Goal: Information Seeking & Learning: Learn about a topic

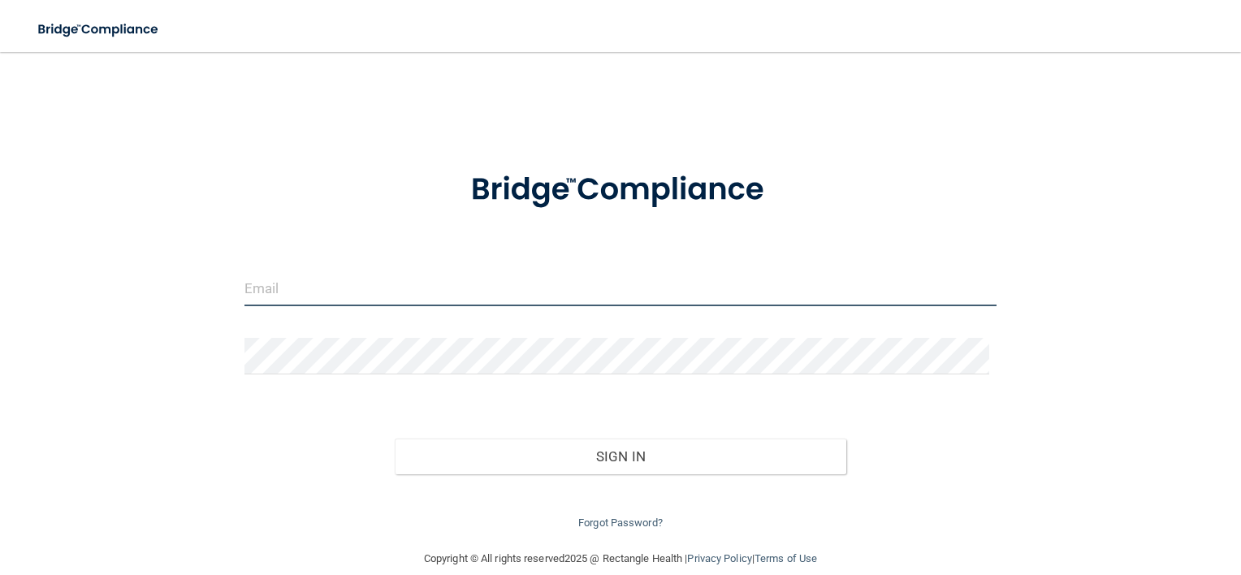
type input "[PERSON_NAME][EMAIL_ADDRESS][DOMAIN_NAME]"
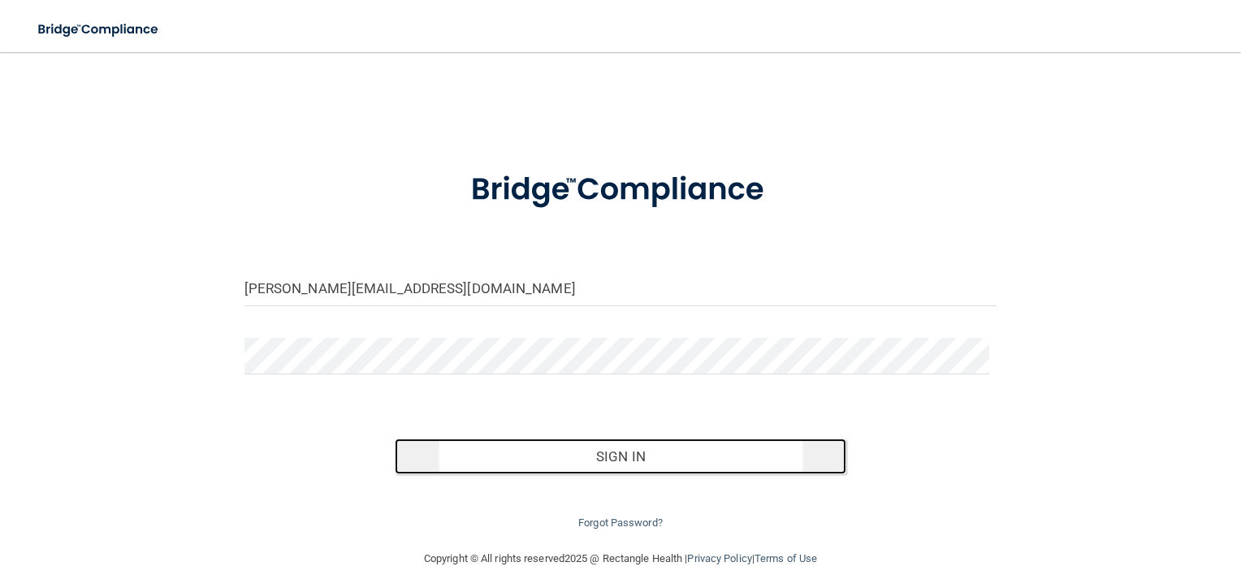
click at [635, 455] on button "Sign In" at bounding box center [621, 457] width 452 height 36
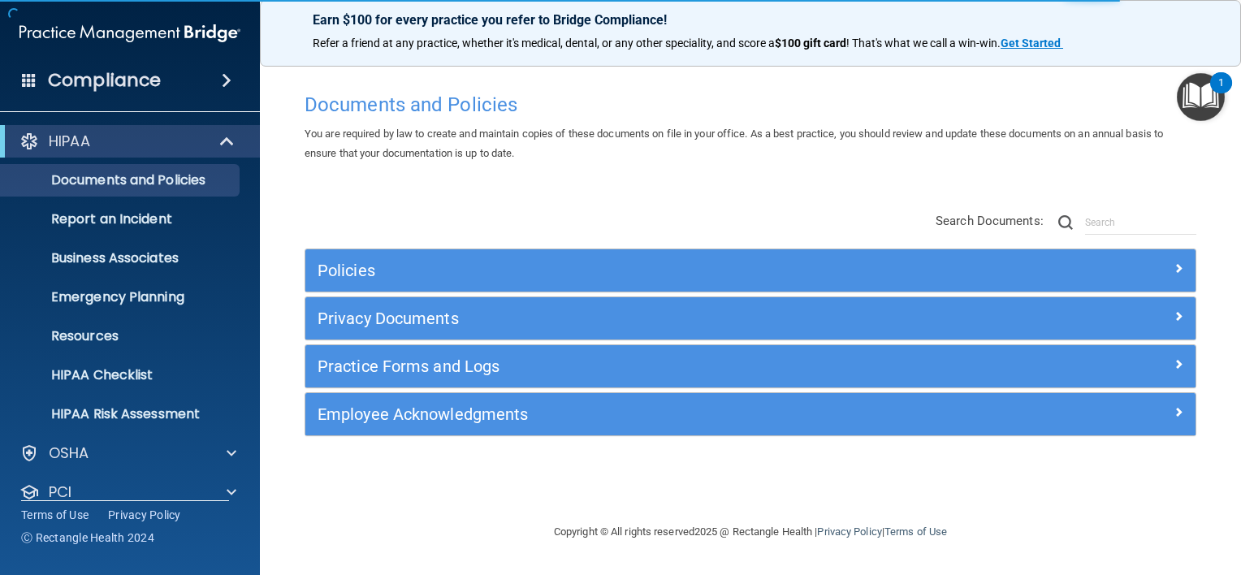
click at [211, 81] on div "Compliance" at bounding box center [130, 81] width 260 height 36
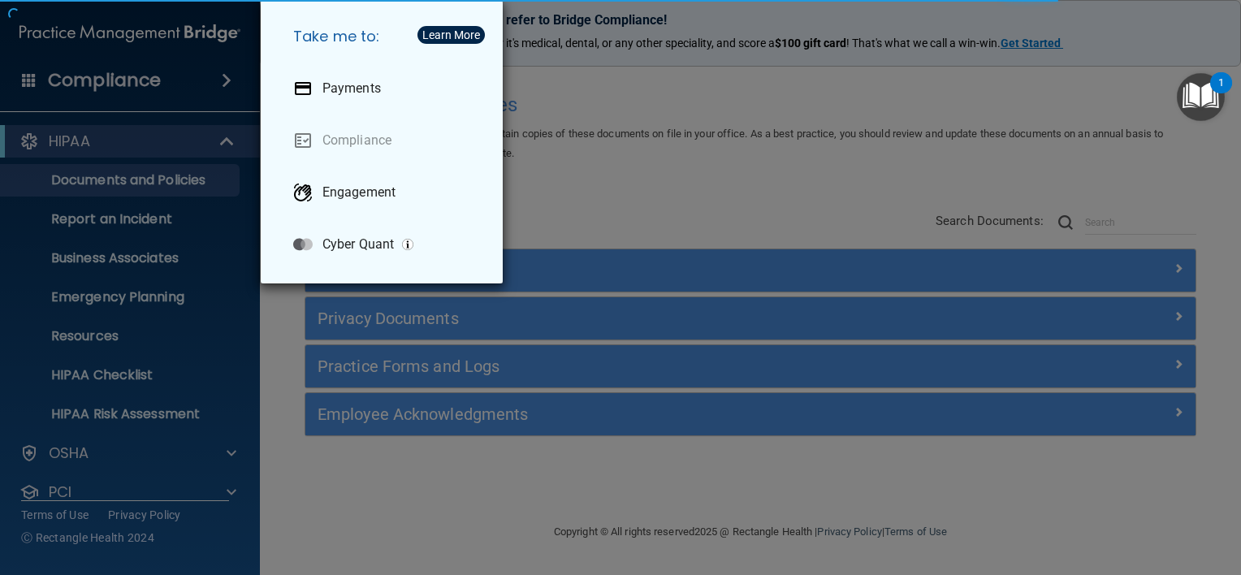
click at [193, 76] on div "Take me to: Payments Compliance Engagement Cyber Quant" at bounding box center [620, 287] width 1241 height 575
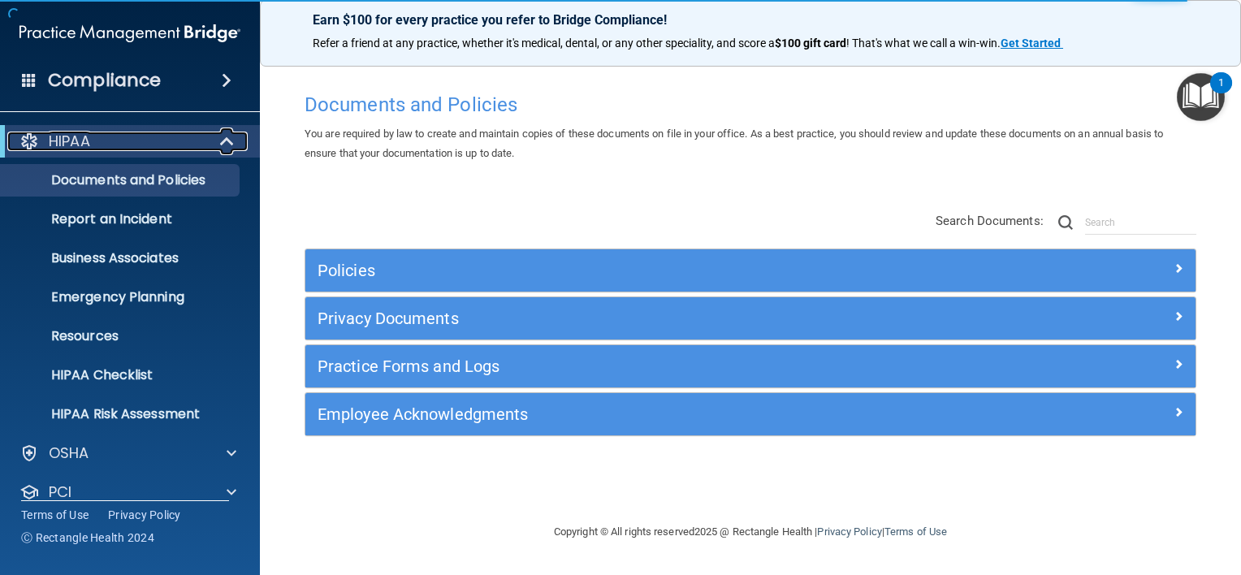
click at [188, 137] on div "HIPAA" at bounding box center [107, 141] width 201 height 19
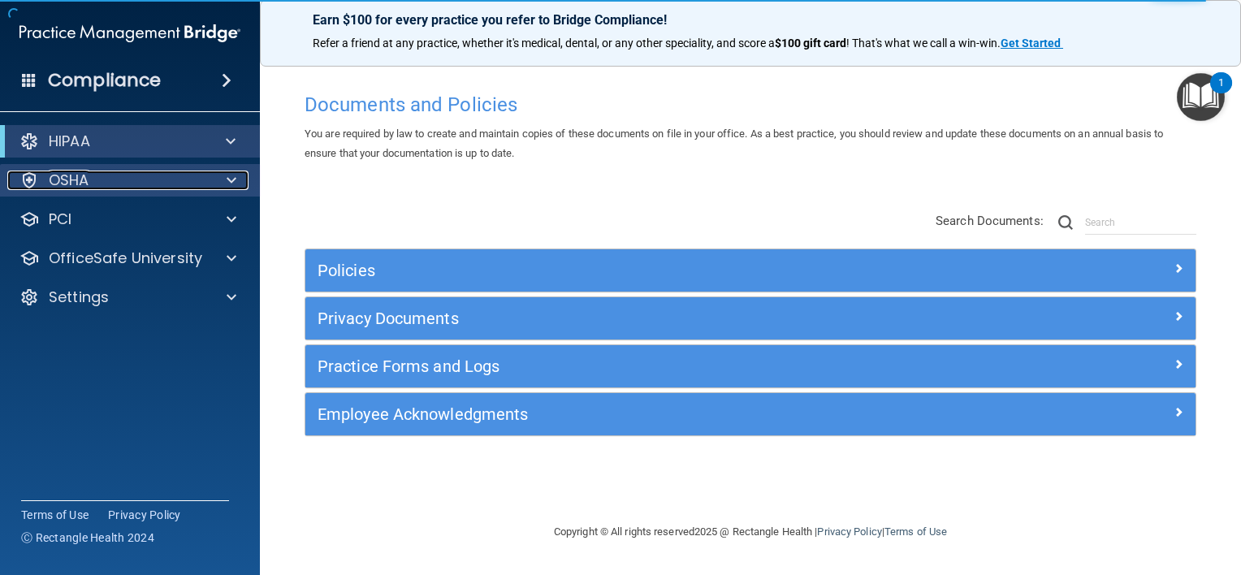
click at [128, 182] on div "OSHA" at bounding box center [107, 180] width 201 height 19
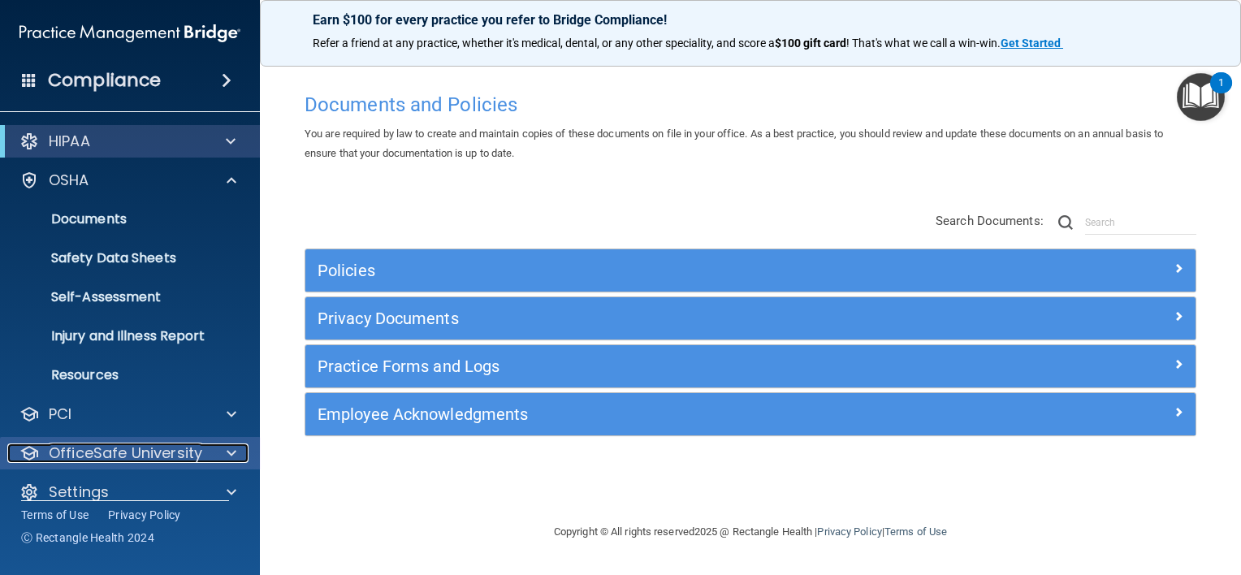
click at [127, 447] on p "OfficeSafe University" at bounding box center [126, 452] width 154 height 19
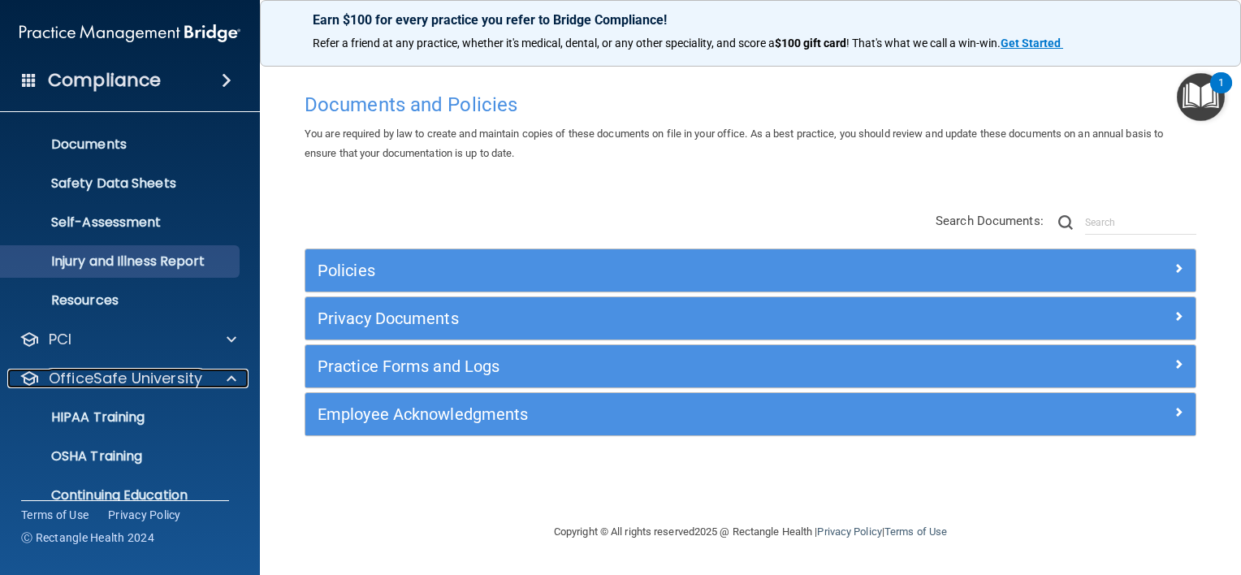
scroll to position [137, 0]
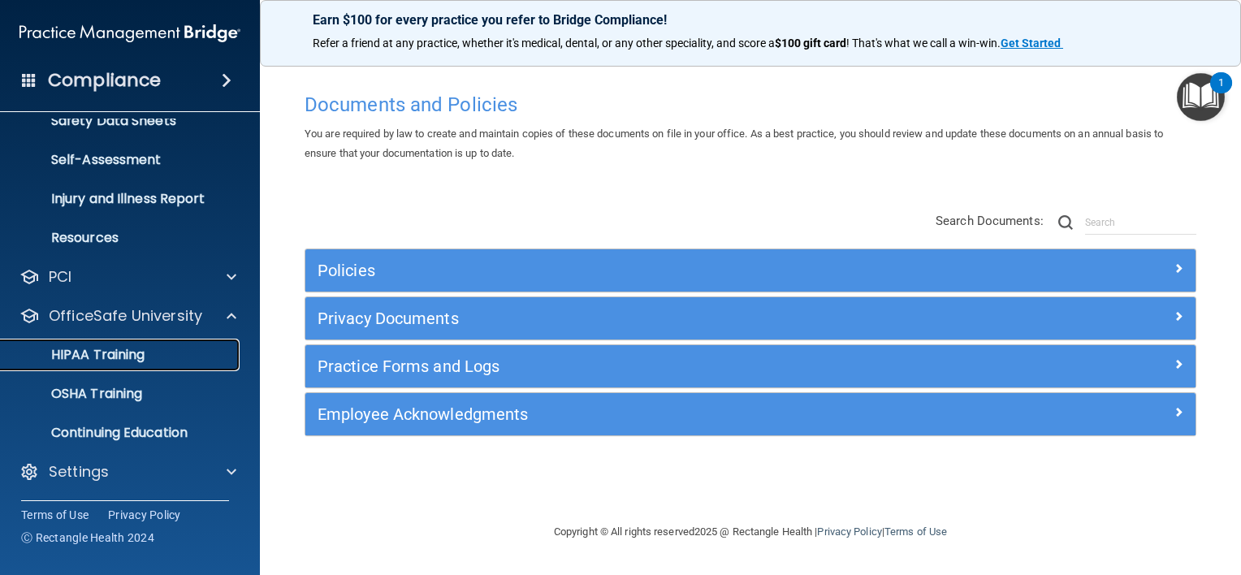
click at [153, 353] on div "HIPAA Training" at bounding box center [122, 355] width 222 height 16
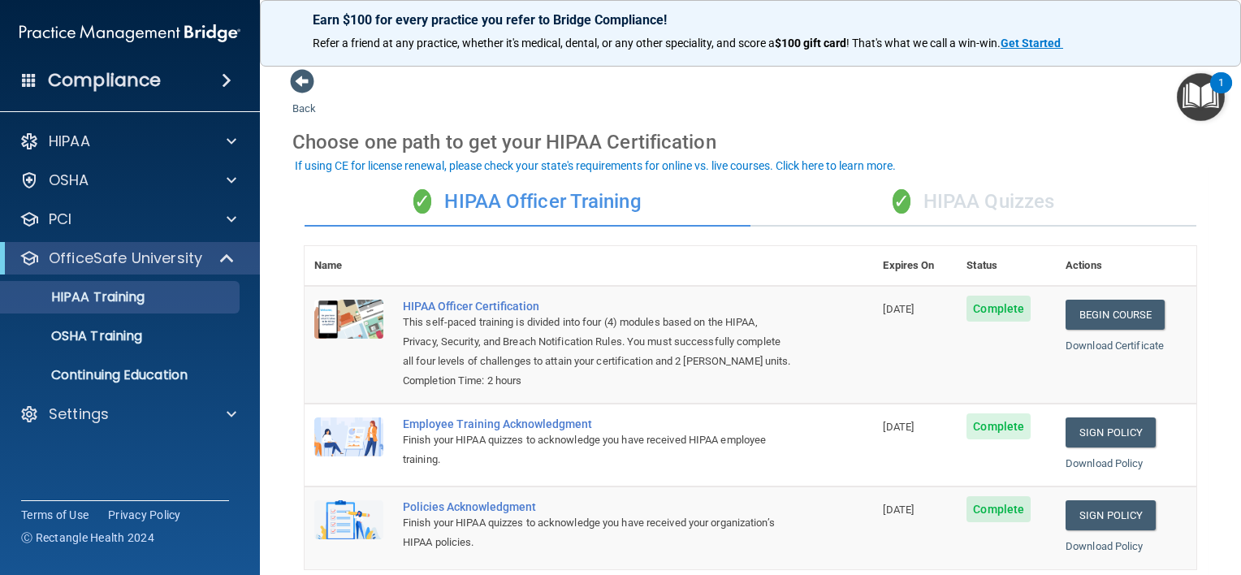
click at [587, 203] on div "✓ HIPAA Officer Training" at bounding box center [528, 202] width 446 height 49
click at [975, 200] on div "✓ HIPAA Quizzes" at bounding box center [974, 202] width 446 height 49
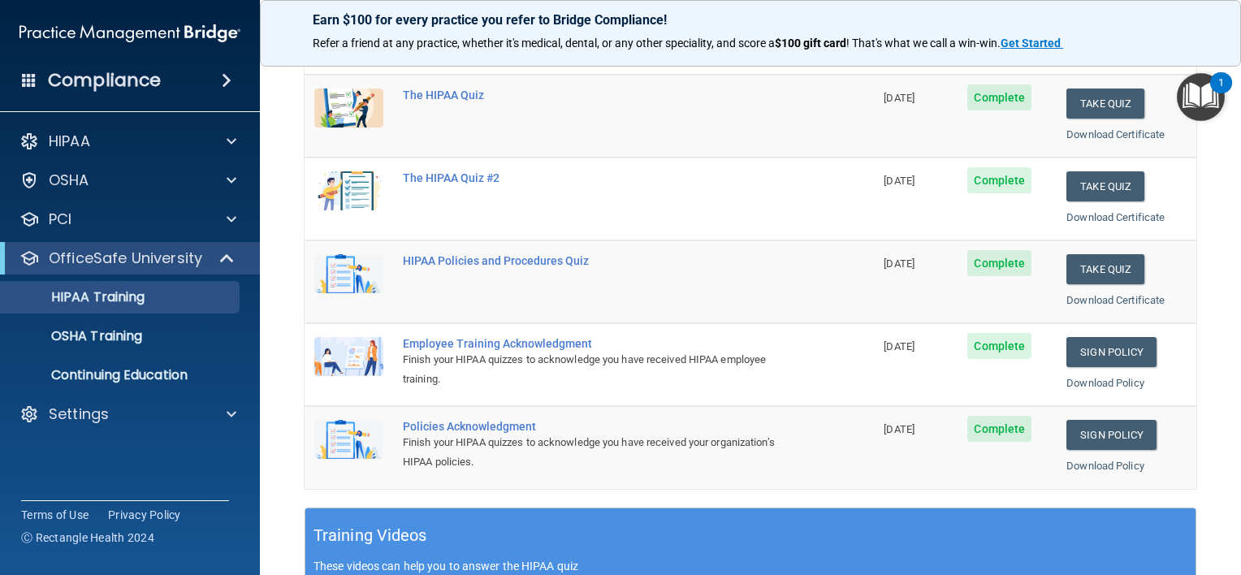
scroll to position [238, 0]
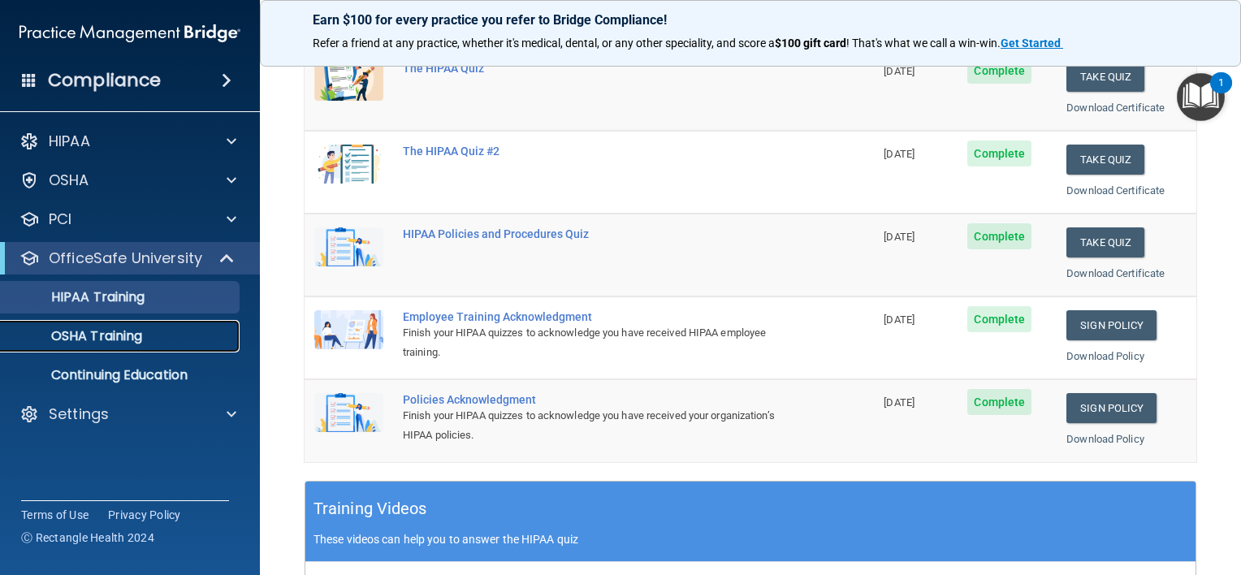
click at [71, 341] on p "OSHA Training" at bounding box center [77, 336] width 132 height 16
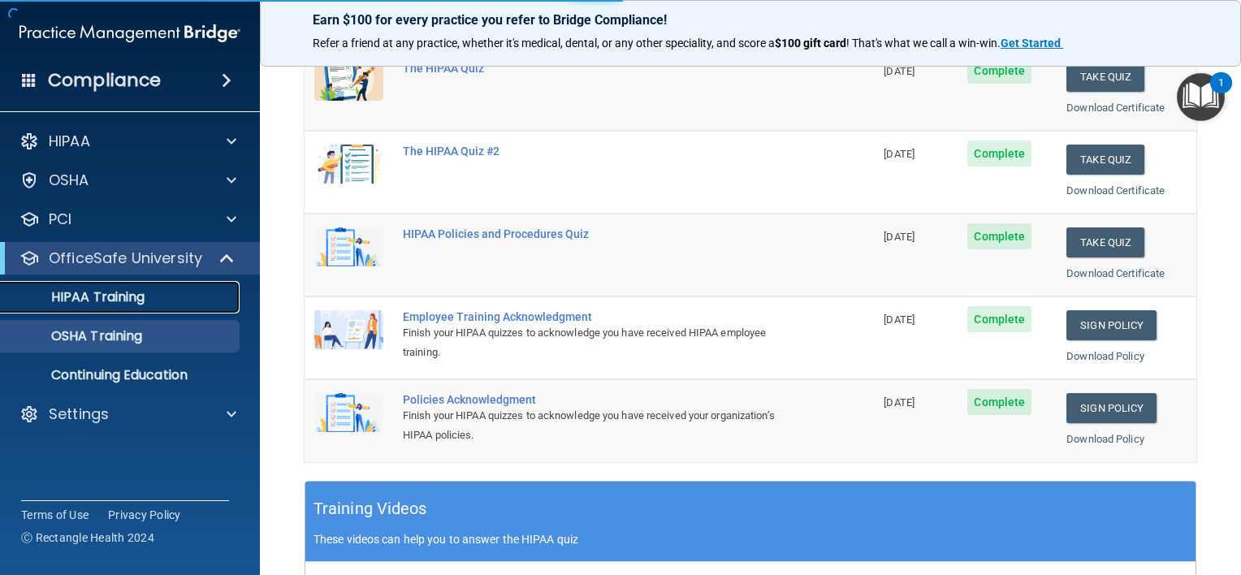
click at [113, 302] on p "HIPAA Training" at bounding box center [78, 297] width 134 height 16
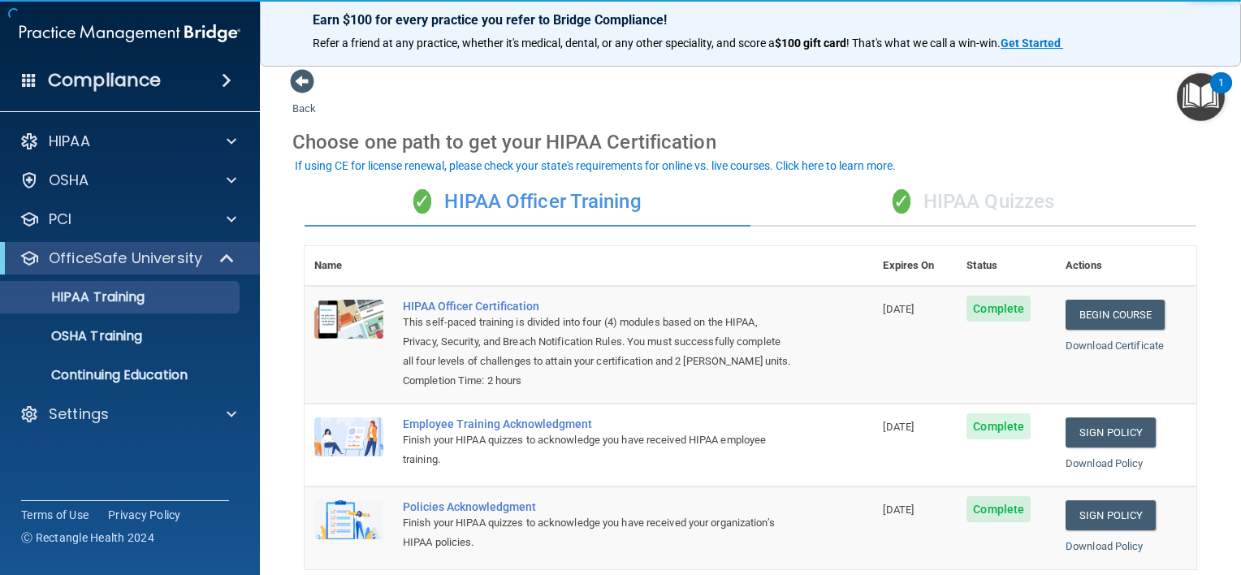
click at [953, 218] on div "✓ HIPAA Quizzes" at bounding box center [974, 202] width 446 height 49
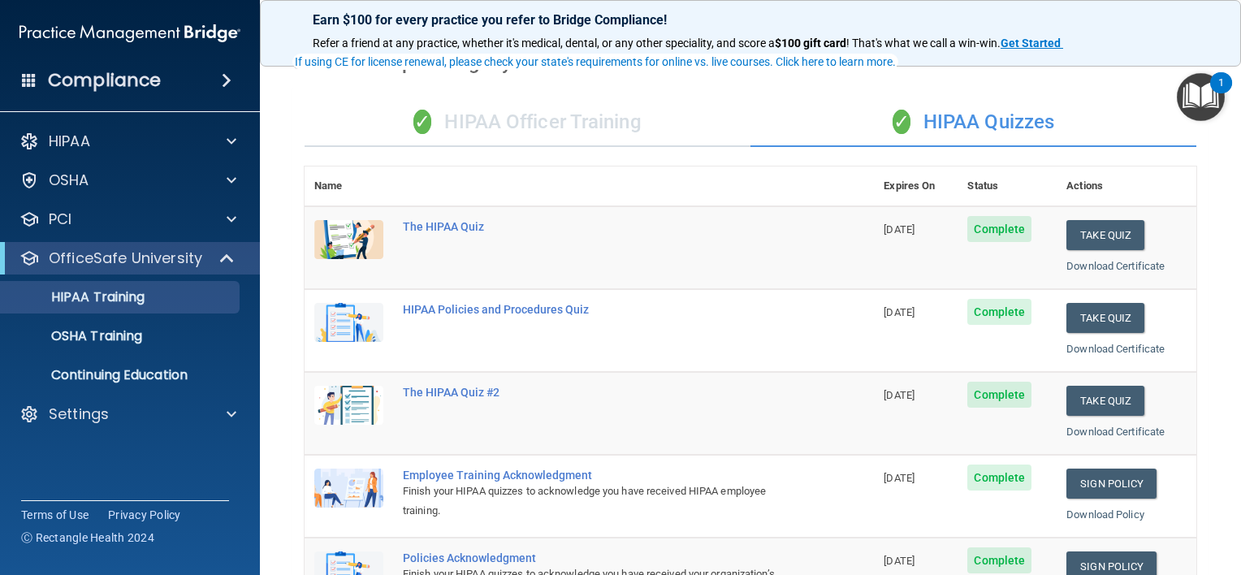
scroll to position [162, 0]
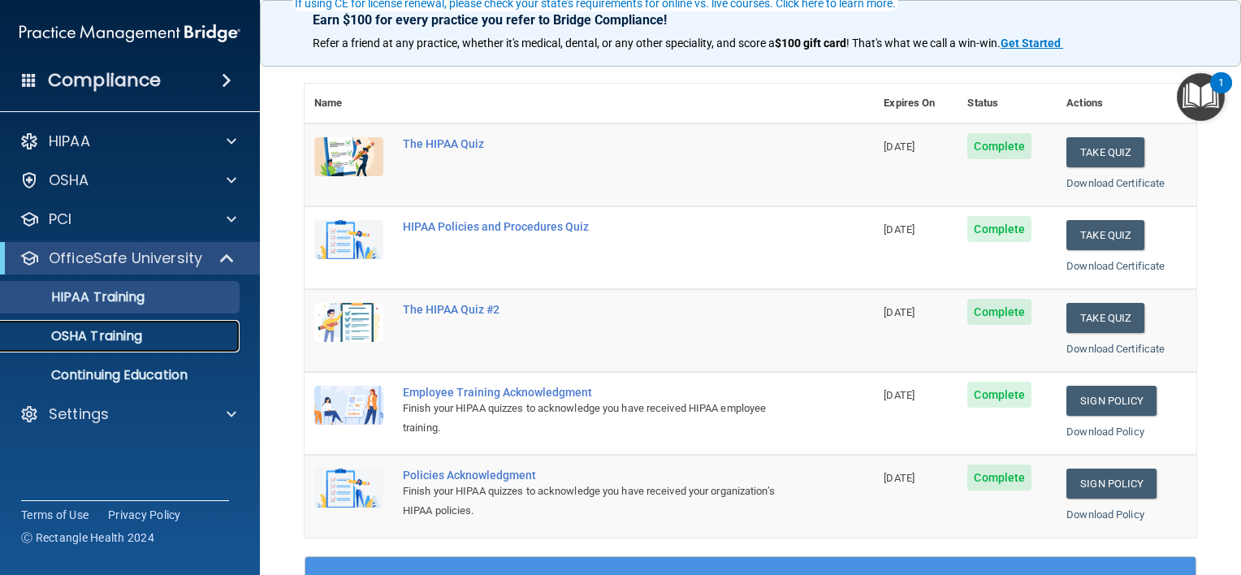
click at [197, 337] on div "OSHA Training" at bounding box center [122, 336] width 222 height 16
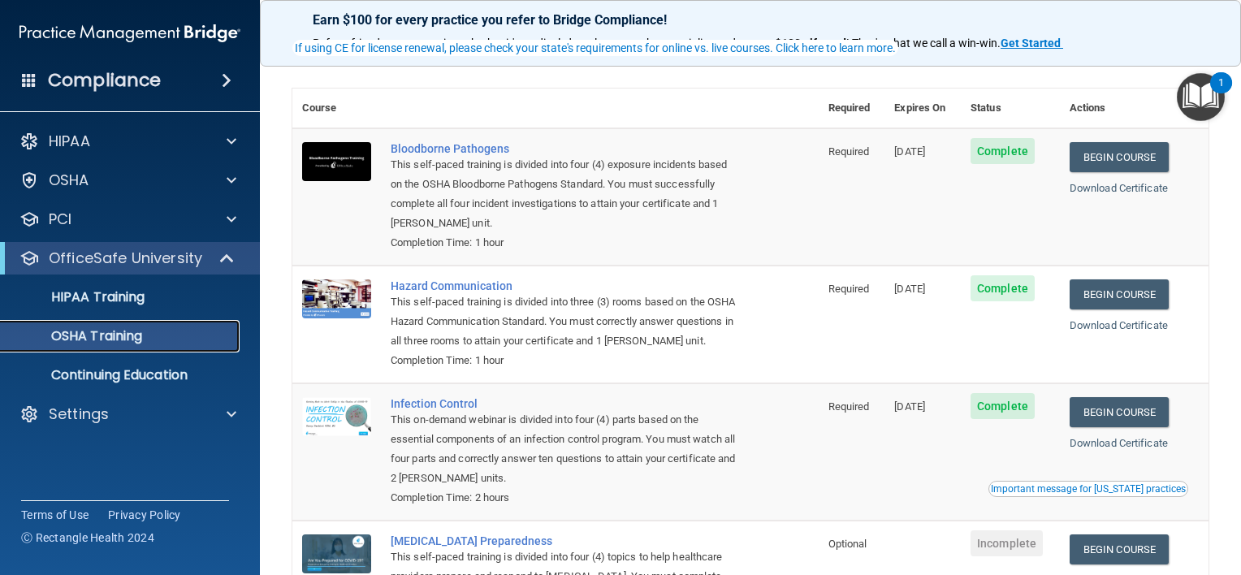
scroll to position [81, 0]
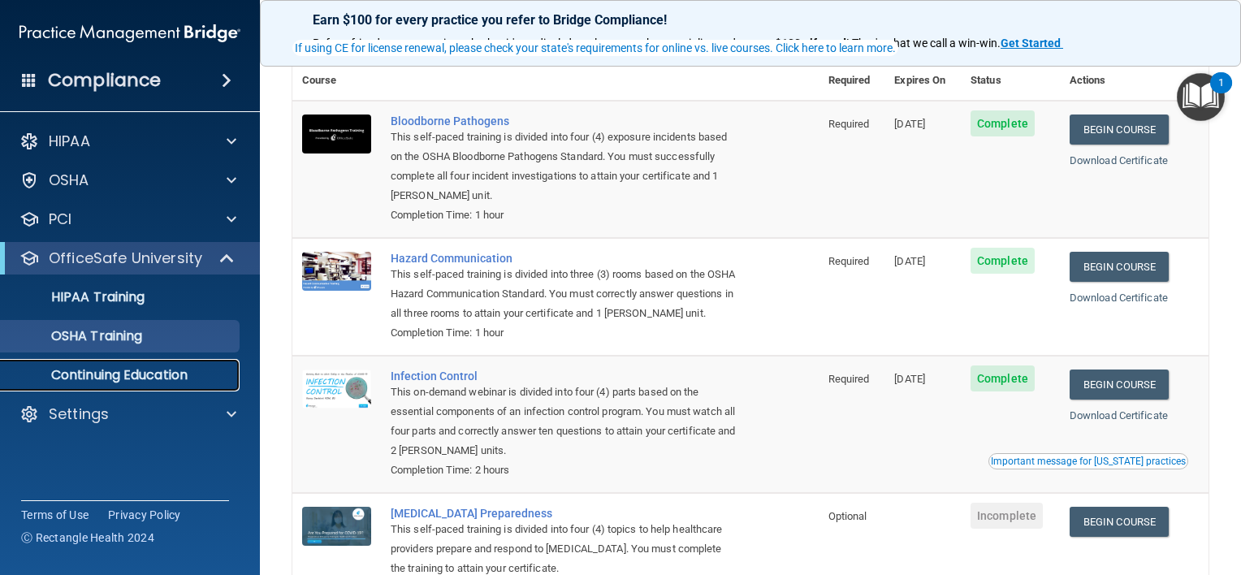
click at [161, 373] on p "Continuing Education" at bounding box center [122, 375] width 222 height 16
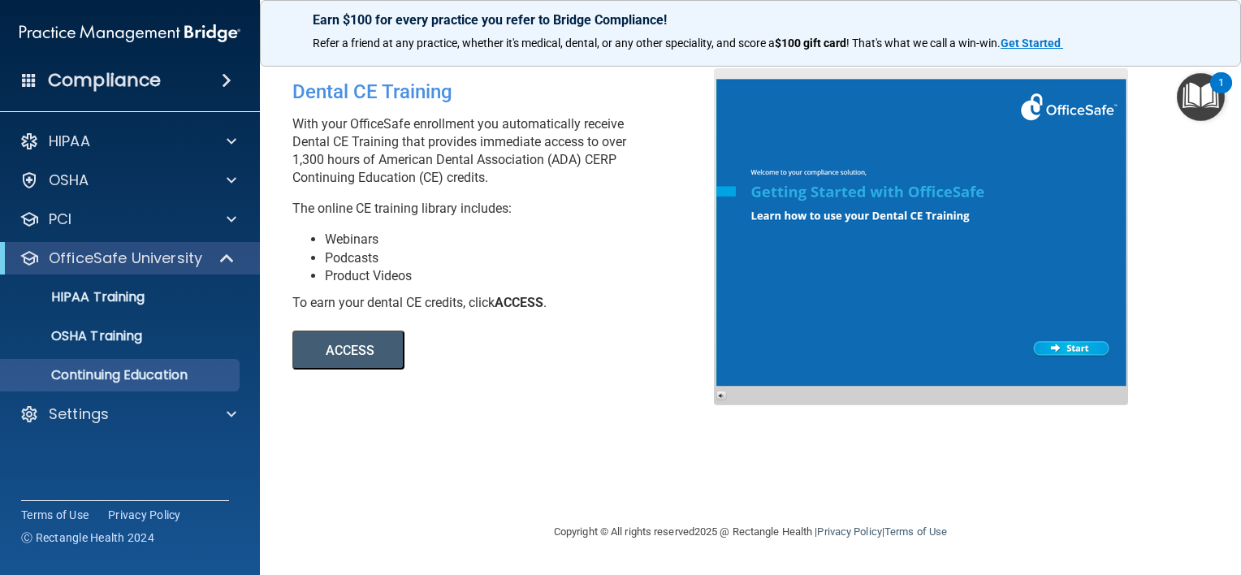
click at [372, 349] on button "ACCESS" at bounding box center [348, 350] width 112 height 39
click at [146, 409] on div "Settings" at bounding box center [107, 414] width 201 height 19
click at [110, 485] on p "My Users" at bounding box center [122, 492] width 222 height 16
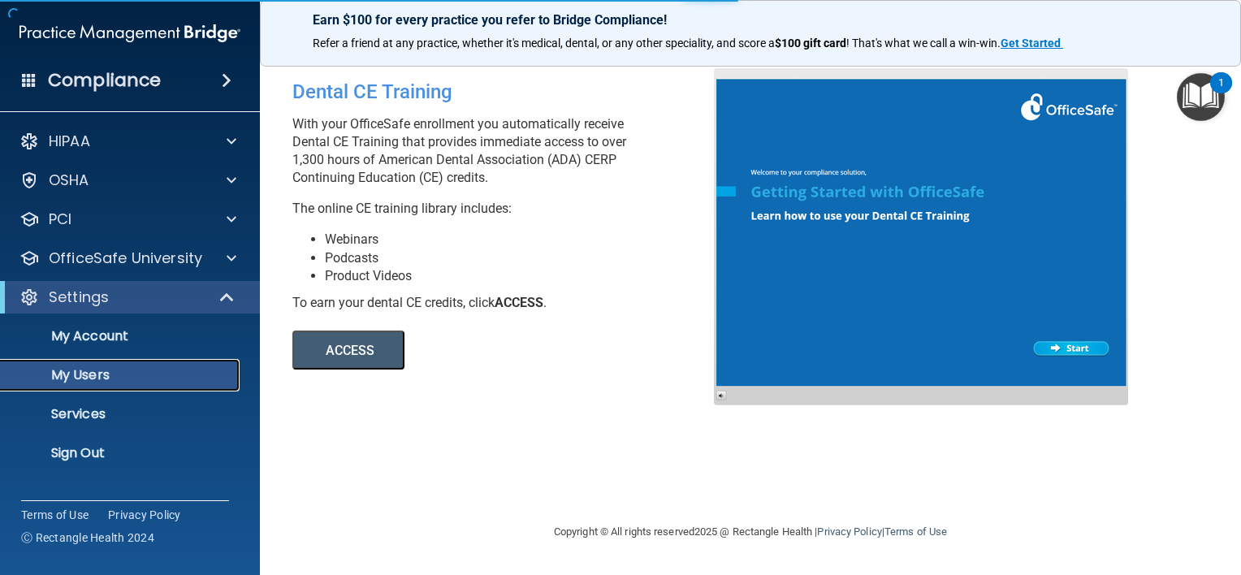
select select "20"
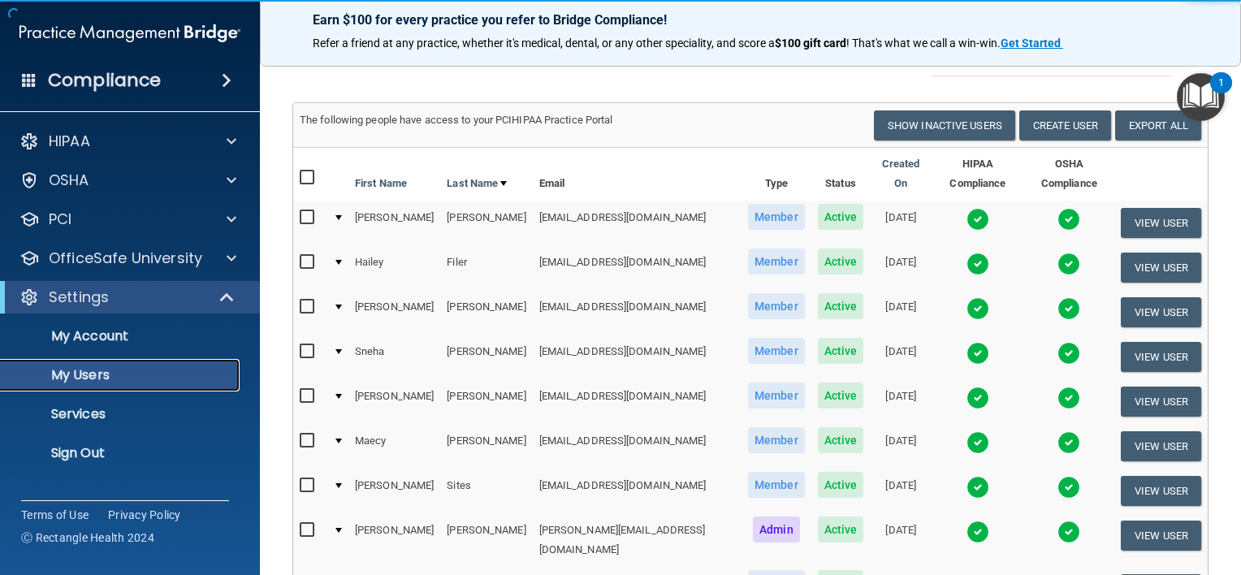
scroll to position [162, 0]
